Goal: Task Accomplishment & Management: Manage account settings

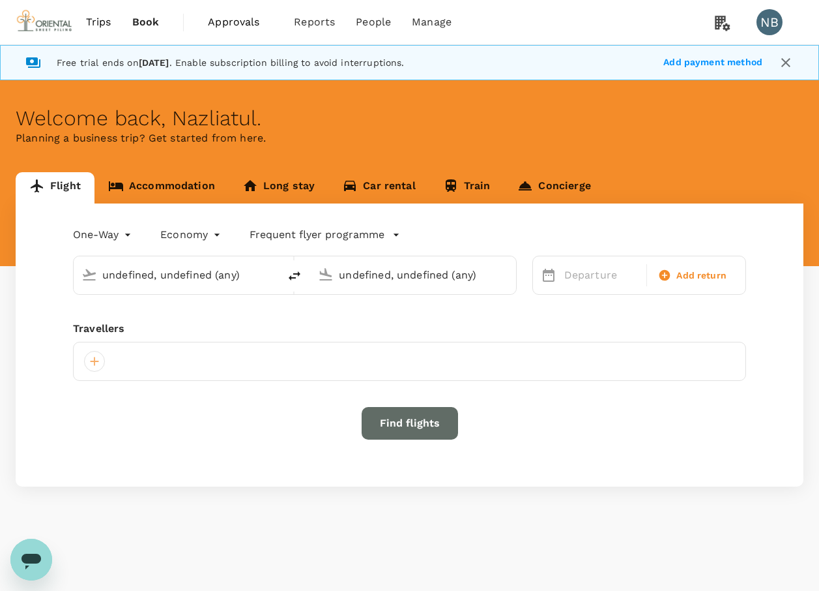
type input "undefined, undefined (any)"
type input "Shanghai Pudong Intl (PVG)"
type input "Kuala Lumpur Intl ([GEOGRAPHIC_DATA])"
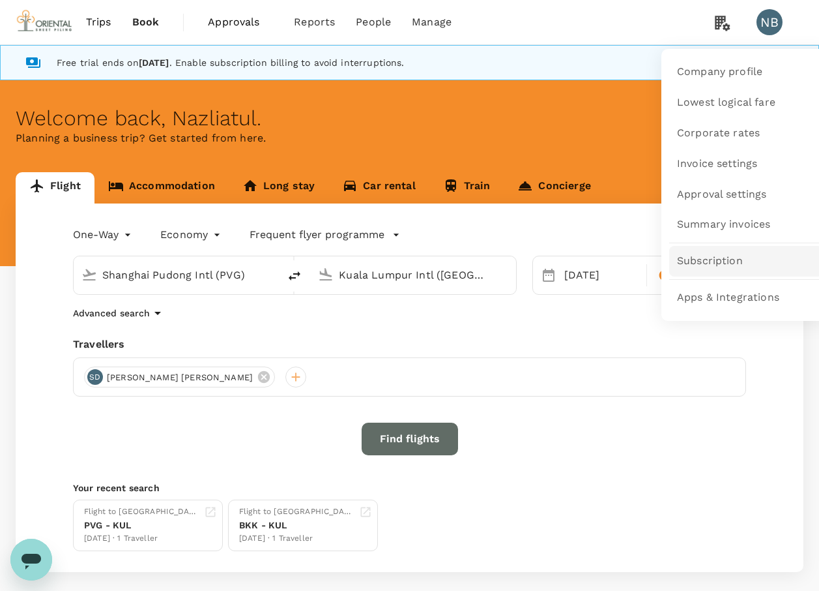
click at [705, 261] on span "Subscription" at bounding box center [710, 261] width 66 height 15
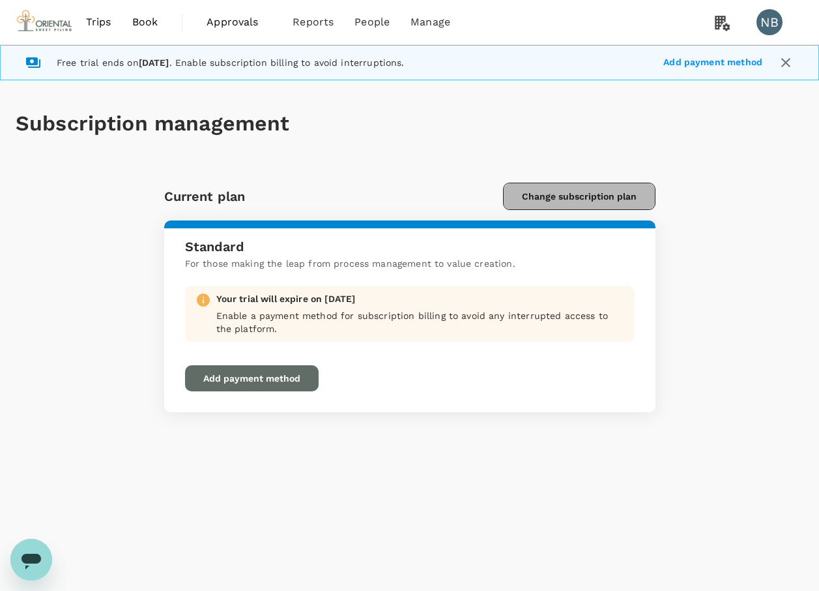
click at [596, 199] on button "Change subscription plan" at bounding box center [579, 195] width 153 height 27
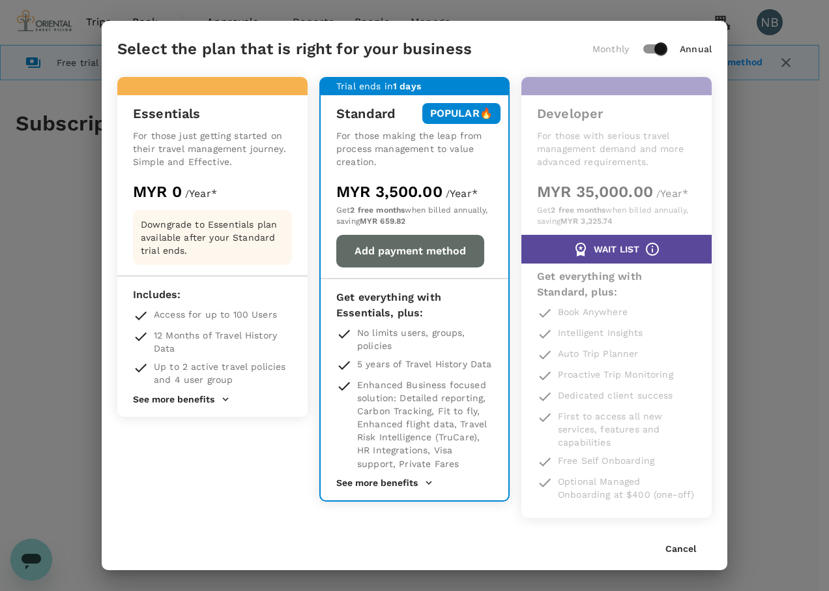
click at [196, 257] on div "Downgrade to Essentials plan available after your Standard trial ends." at bounding box center [212, 237] width 159 height 55
click at [139, 91] on div "Essentials For those just getting started on their travel management journey. S…" at bounding box center [212, 247] width 190 height 340
click at [763, 337] on div "Select the plan that is right for your business Monthly Annual Essentials For t…" at bounding box center [414, 295] width 829 height 591
click at [676, 541] on div "Cancel" at bounding box center [415, 543] width 626 height 21
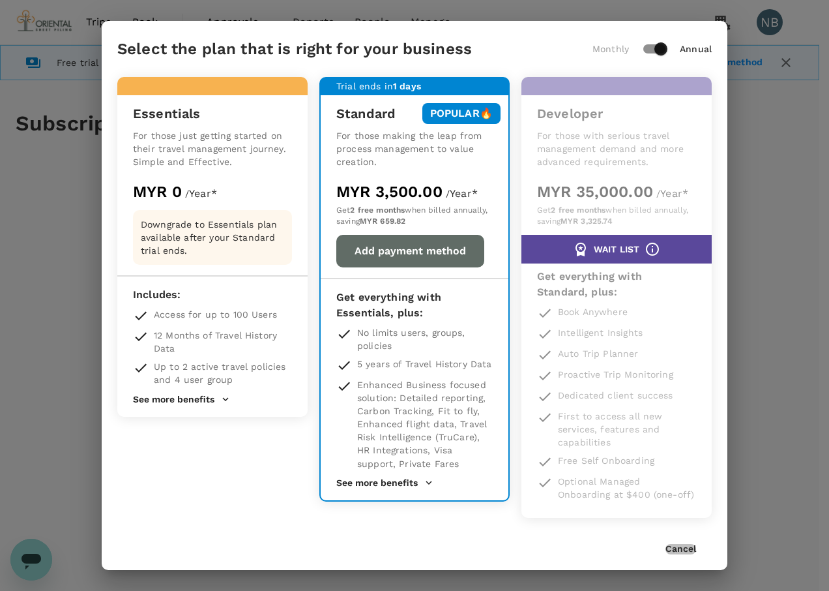
click at [675, 547] on button "Cancel" at bounding box center [680, 549] width 31 height 10
